Goal: Task Accomplishment & Management: Manage account settings

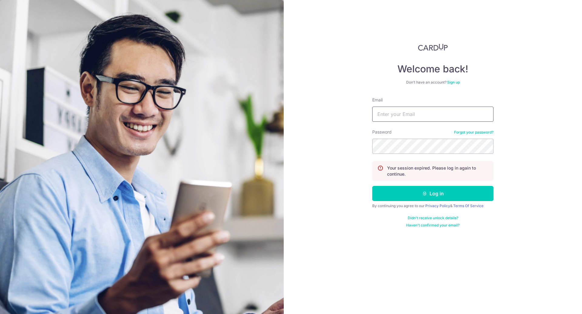
click at [440, 118] on input "Email" at bounding box center [432, 114] width 121 height 15
type input "[EMAIL_ADDRESS][DOMAIN_NAME]"
click at [457, 196] on button "Log in" at bounding box center [432, 193] width 121 height 15
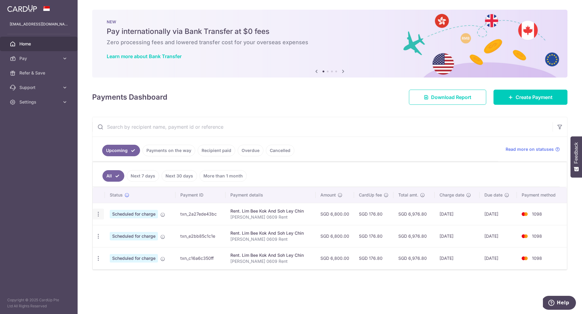
click at [99, 215] on icon "button" at bounding box center [98, 214] width 6 height 6
click at [128, 245] on span "Cancel payment" at bounding box center [130, 245] width 41 height 7
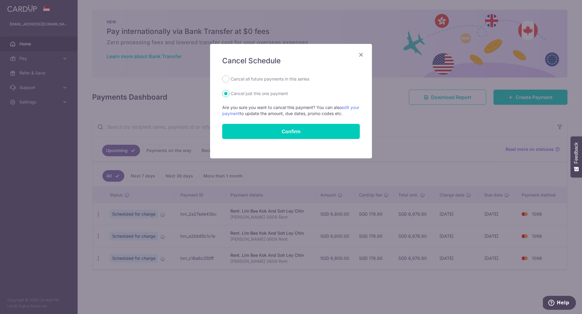
click at [258, 78] on label "Cancel all future payments in this series" at bounding box center [270, 78] width 79 height 7
click at [229, 78] on input "Cancel all future payments in this series" at bounding box center [225, 78] width 7 height 7
radio input "true"
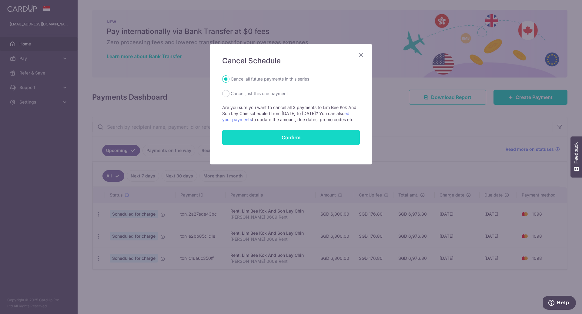
click at [300, 144] on button "Confirm" at bounding box center [291, 137] width 138 height 15
